Goal: Navigation & Orientation: Find specific page/section

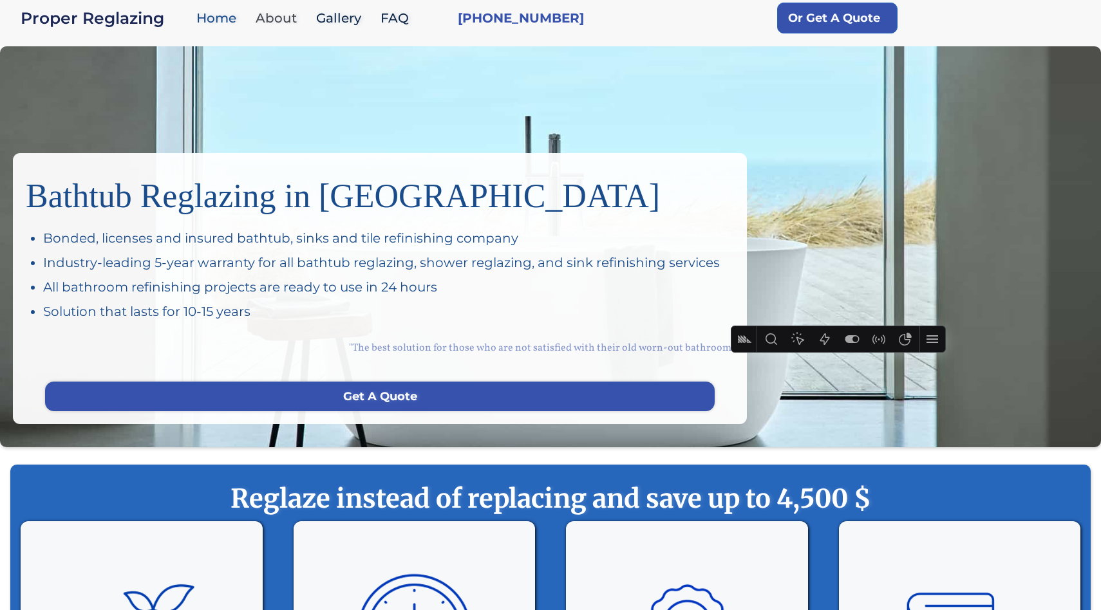
click at [272, 16] on link "About" at bounding box center [279, 19] width 61 height 28
